Goal: Information Seeking & Learning: Learn about a topic

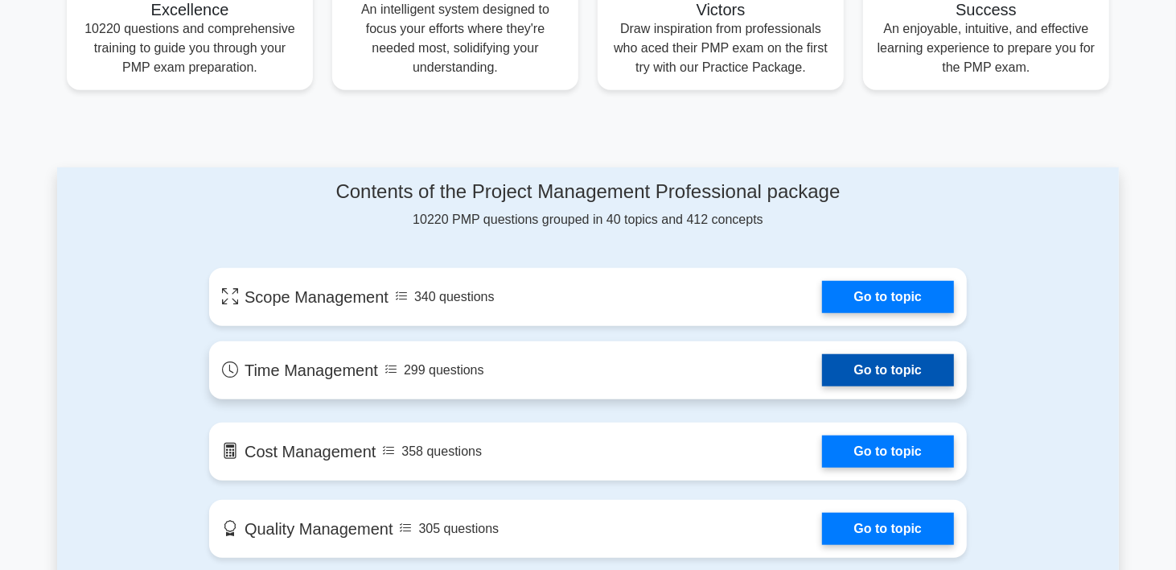
scroll to position [685, 0]
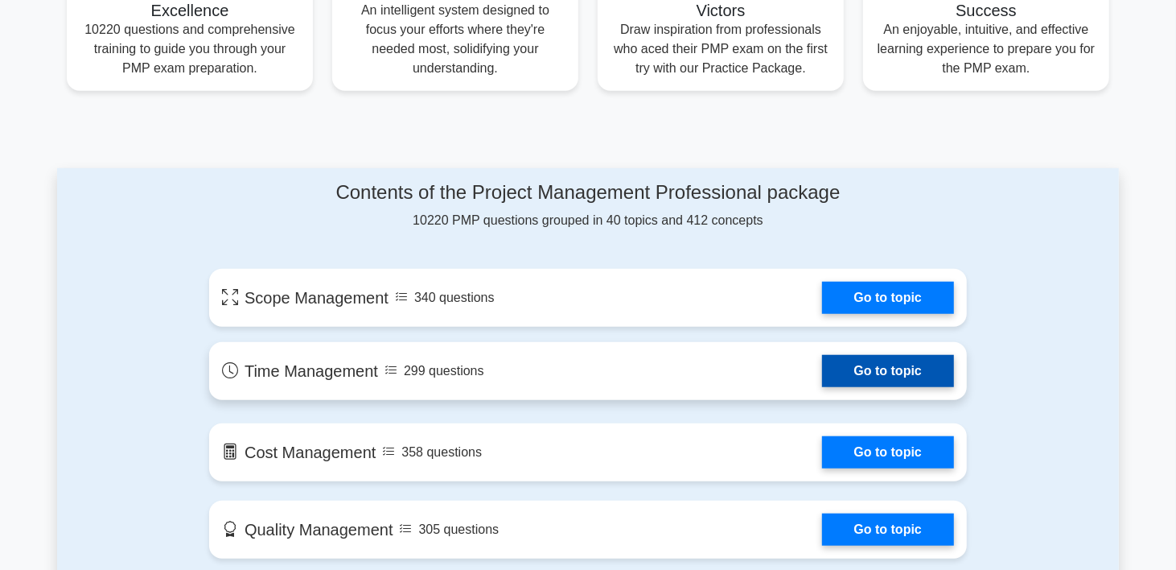
click at [831, 364] on link "Go to topic" at bounding box center [888, 371] width 132 height 32
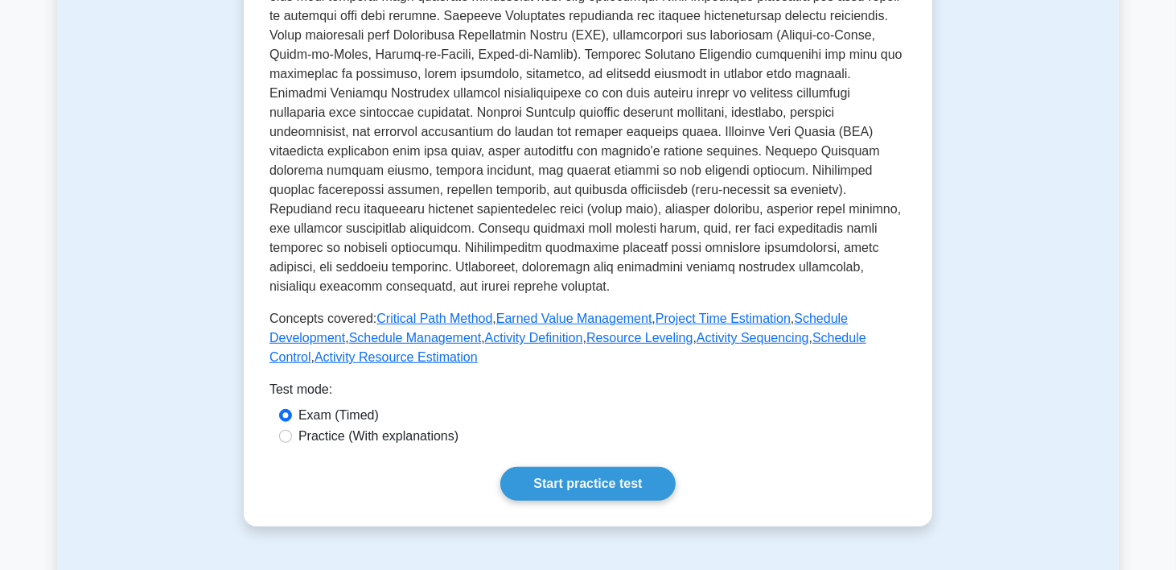
scroll to position [491, 0]
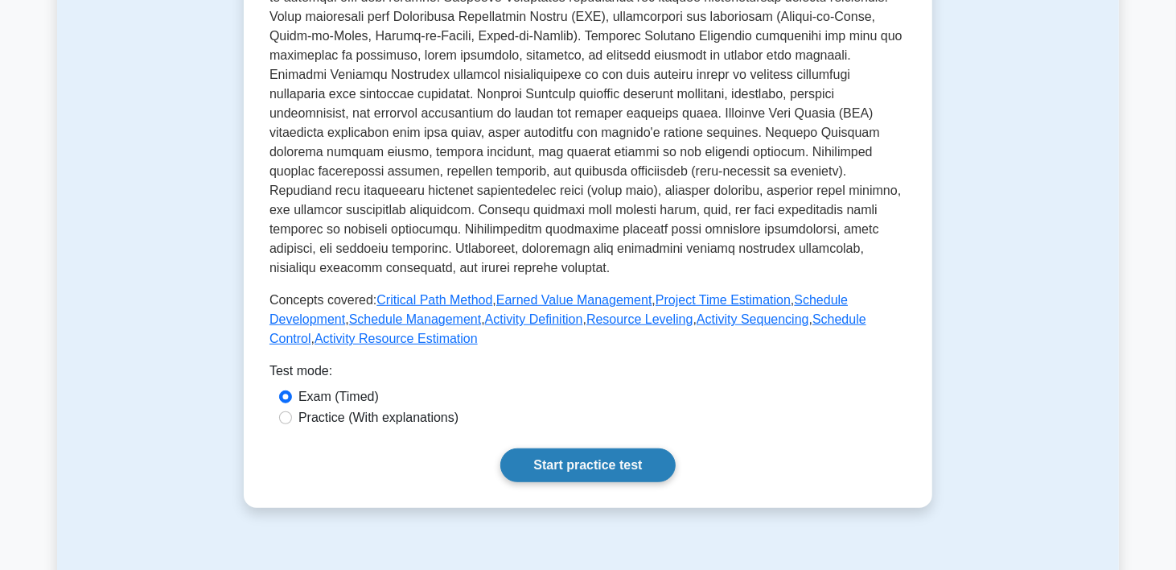
click at [554, 466] on link "Start practice test" at bounding box center [587, 465] width 175 height 34
